Goal: Transaction & Acquisition: Purchase product/service

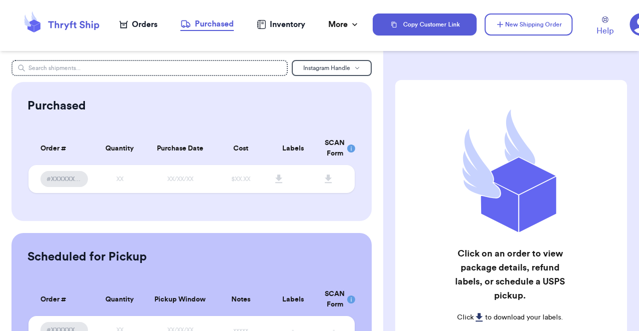
scroll to position [85, 0]
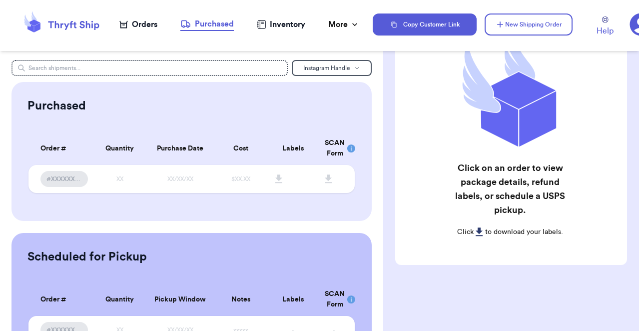
click at [140, 18] on nav "Orders Purchased Inventory More Stats Completed Orders" at bounding box center [239, 24] width 266 height 33
click at [140, 19] on div "Orders" at bounding box center [138, 24] width 38 height 12
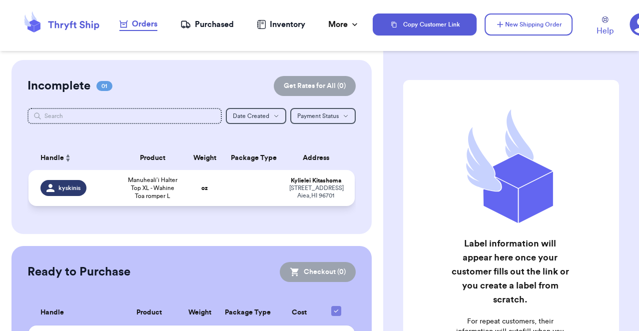
click at [181, 195] on td "Manuheali’i Halter Top XL - Wahine Toa romper L" at bounding box center [152, 188] width 65 height 36
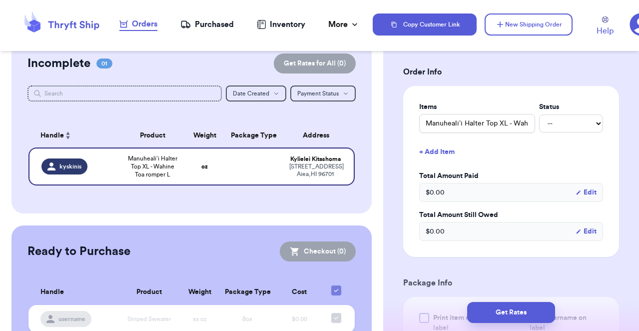
scroll to position [204, 0]
click at [583, 123] on select "-- Paid Owes" at bounding box center [571, 123] width 64 height 18
select select "paid"
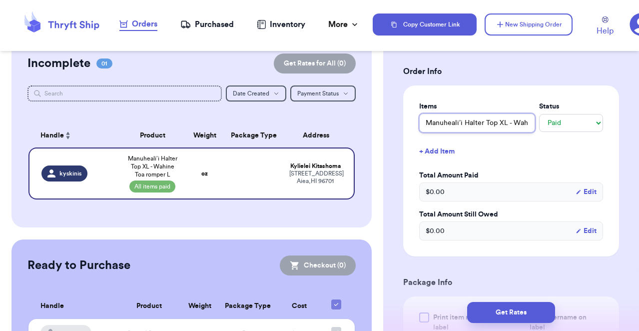
click at [514, 124] on input "Manuheali’i Halter Top XL - Wahine Toa romper L" at bounding box center [477, 122] width 116 height 19
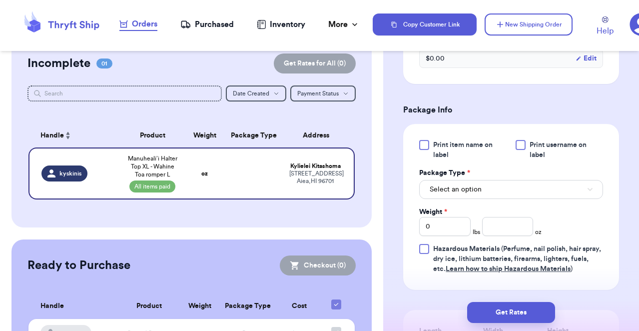
scroll to position [384, 0]
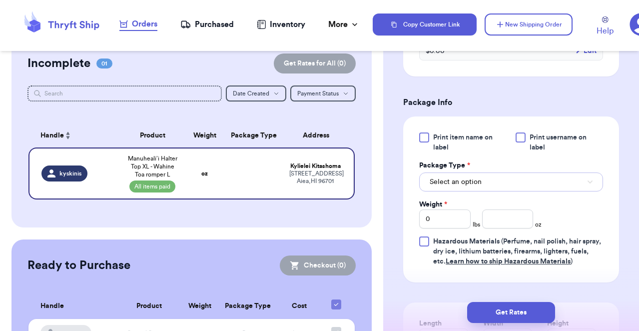
click at [467, 188] on button "Select an option" at bounding box center [511, 181] width 184 height 19
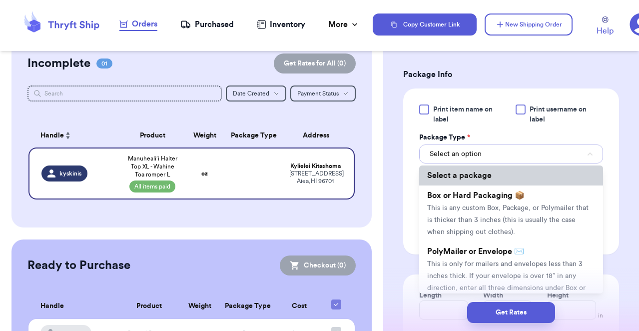
scroll to position [442, 0]
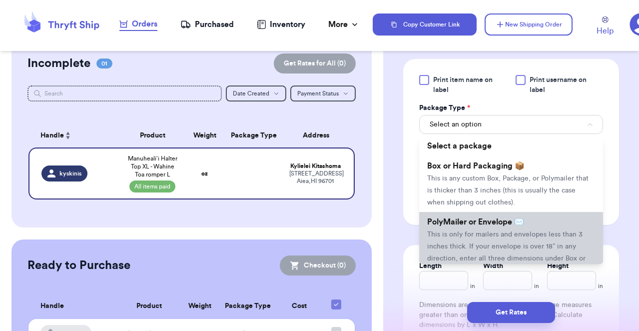
click at [462, 241] on li "PolyMailer or Envelope ✉️ This is only for mailers and envelopes less than 3 in…" at bounding box center [511, 246] width 184 height 68
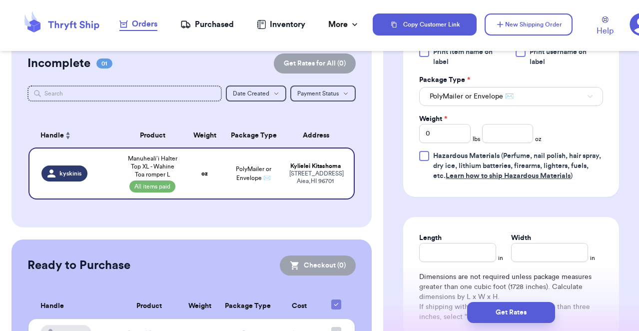
scroll to position [469, 0]
click at [495, 129] on input "number" at bounding box center [507, 134] width 51 height 19
type input "13.05"
click at [456, 253] on input "Length" at bounding box center [457, 253] width 77 height 19
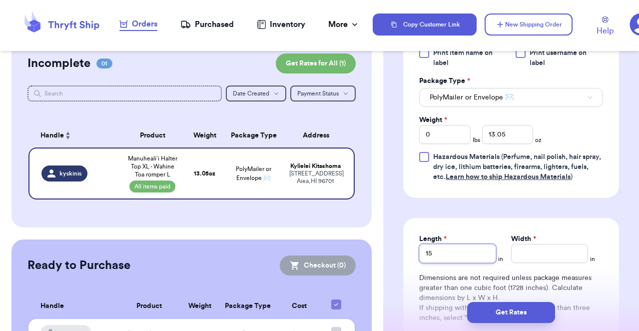
type input "15"
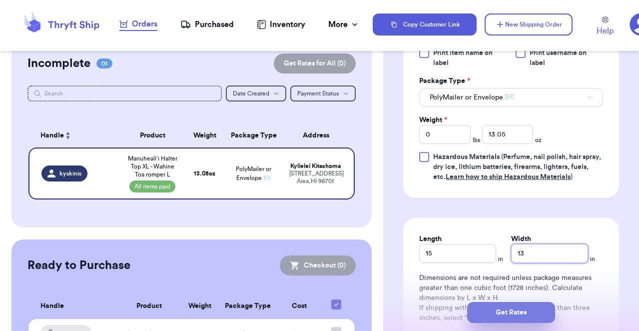
type input "13"
click at [526, 313] on button "Get Rates" at bounding box center [511, 312] width 88 height 21
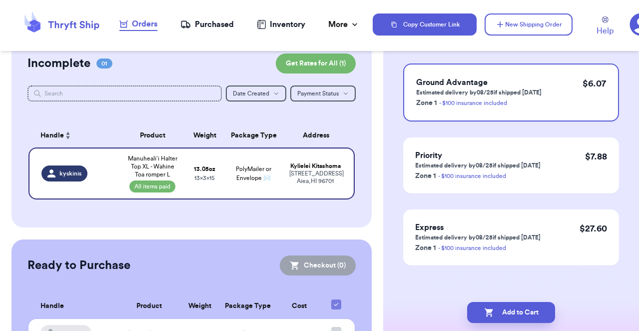
scroll to position [96, 0]
click at [491, 313] on icon "button" at bounding box center [489, 312] width 10 height 10
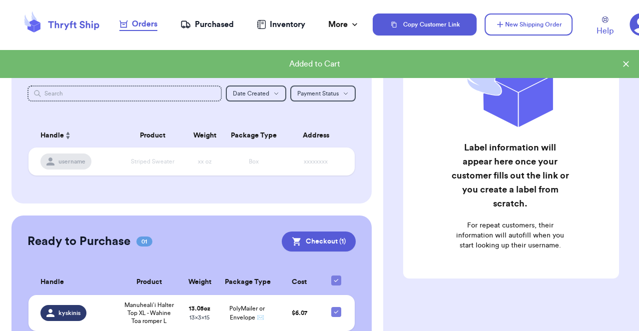
scroll to position [64, 0]
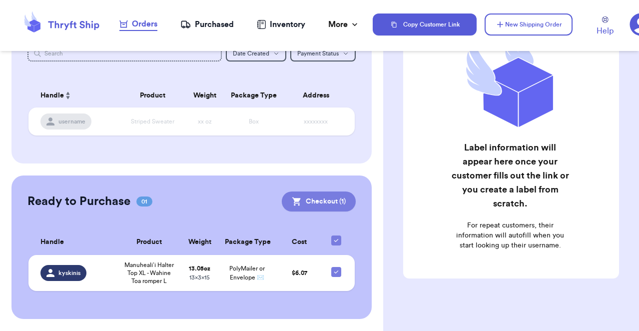
click at [331, 195] on button "Checkout ( 1 )" at bounding box center [319, 201] width 74 height 20
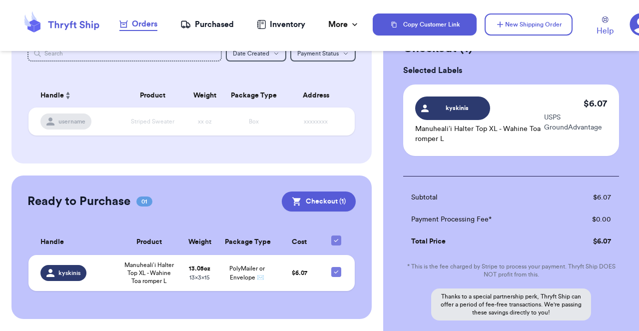
scroll to position [136, 0]
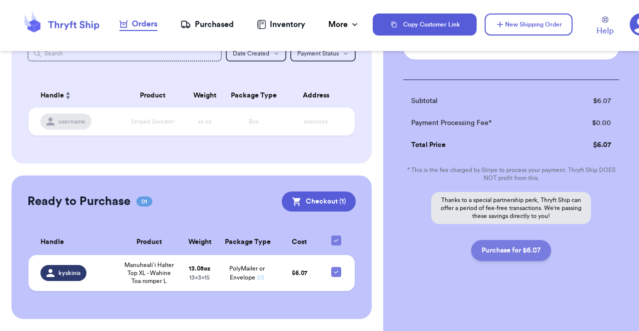
click at [505, 249] on button "Purchase for $6.07" at bounding box center [511, 250] width 80 height 21
checkbox input "false"
checkbox input "true"
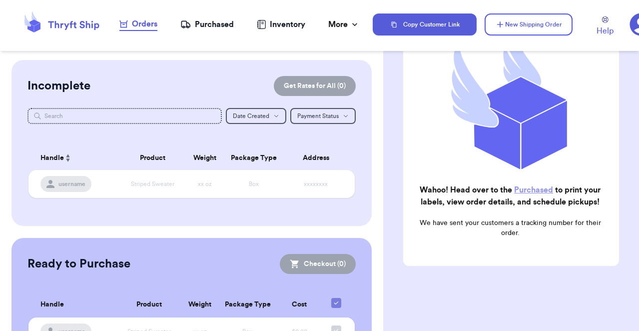
scroll to position [0, 0]
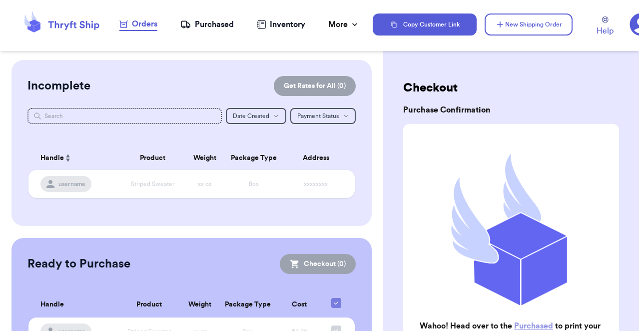
click at [212, 25] on div "Purchased" at bounding box center [206, 24] width 53 height 12
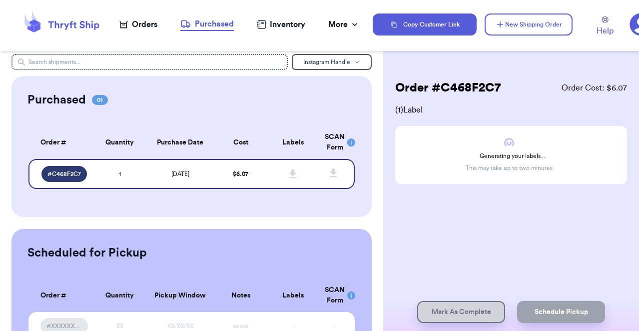
scroll to position [7, 0]
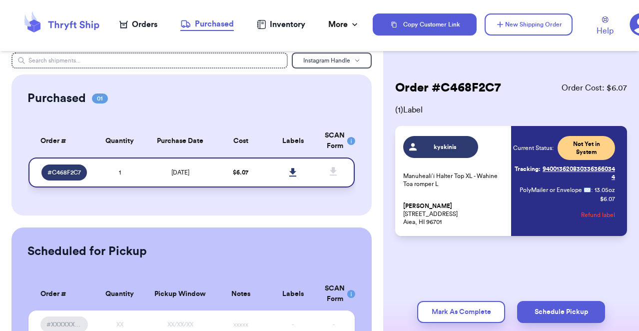
click at [288, 171] on link at bounding box center [293, 172] width 22 height 22
